Goal: Task Accomplishment & Management: Use online tool/utility

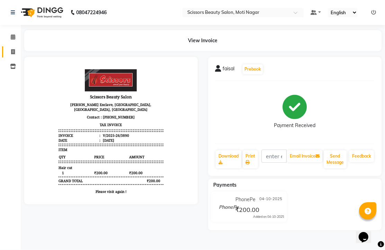
click at [11, 47] on link "Invoice" at bounding box center [10, 51] width 17 height 11
select select "service"
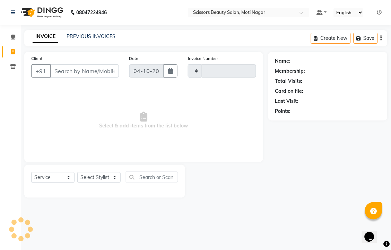
type input "3891"
select select "7057"
click at [62, 78] on input "Client" at bounding box center [84, 70] width 69 height 13
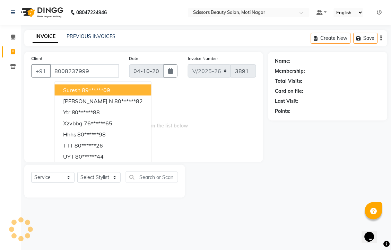
type input "8008237999"
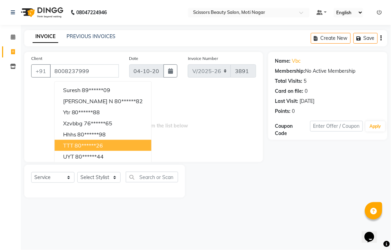
click at [161, 153] on span "Select & add items from the list below" at bounding box center [143, 120] width 225 height 69
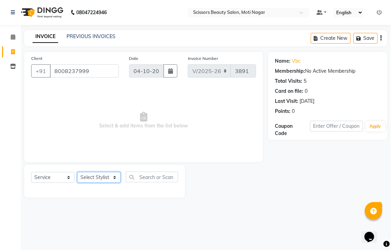
click at [114, 183] on select "Select Stylist Arman [PERSON_NAME] [PERSON_NAME] [PERSON_NAME] Sir Staff" at bounding box center [98, 177] width 43 height 11
select select "81450"
click at [80, 183] on select "Select Stylist Arman [PERSON_NAME] [PERSON_NAME] [PERSON_NAME] Sir Staff" at bounding box center [98, 177] width 43 height 11
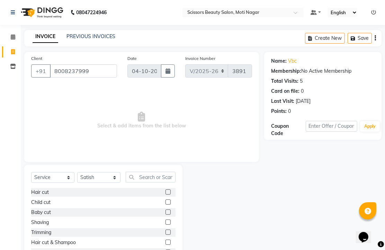
click at [166, 195] on label at bounding box center [168, 192] width 5 height 5
click at [166, 195] on input "checkbox" at bounding box center [168, 192] width 5 height 5
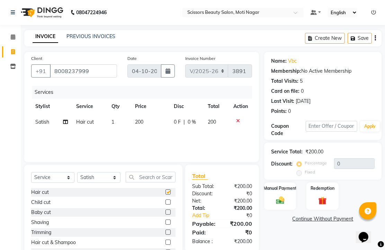
checkbox input "false"
click at [280, 205] on img at bounding box center [280, 200] width 14 height 10
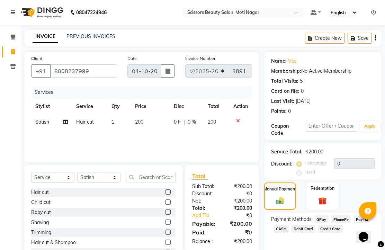
scroll to position [56, 0]
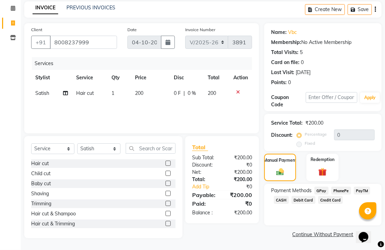
click at [347, 191] on span "PhonePe" at bounding box center [342, 191] width 20 height 8
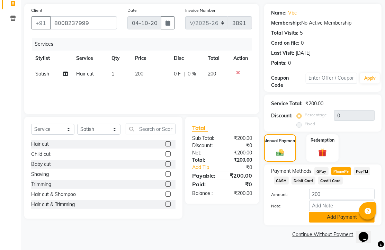
click at [349, 214] on button "Add Payment" at bounding box center [341, 217] width 65 height 11
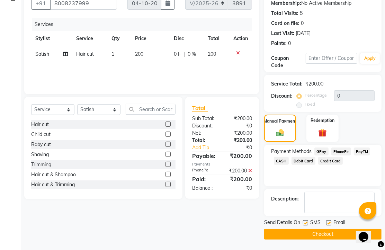
scroll to position [105, 0]
click at [330, 220] on label at bounding box center [328, 222] width 5 height 5
click at [330, 221] on input "checkbox" at bounding box center [328, 223] width 5 height 5
checkbox input "false"
click at [320, 234] on button "Checkout" at bounding box center [322, 234] width 117 height 11
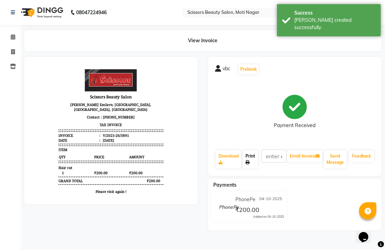
click at [255, 168] on link "Print" at bounding box center [250, 159] width 15 height 18
